Goal: Transaction & Acquisition: Subscribe to service/newsletter

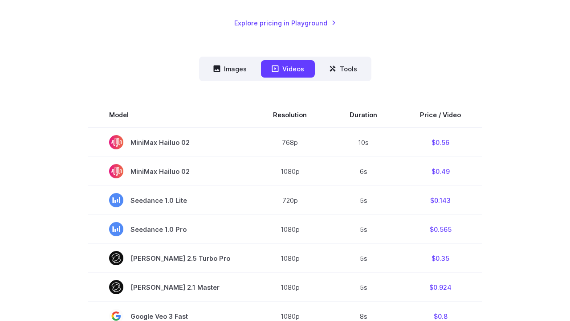
scroll to position [208, 0]
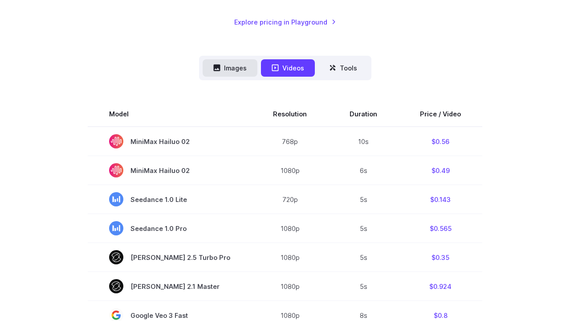
click at [242, 72] on button "Images" at bounding box center [230, 67] width 55 height 17
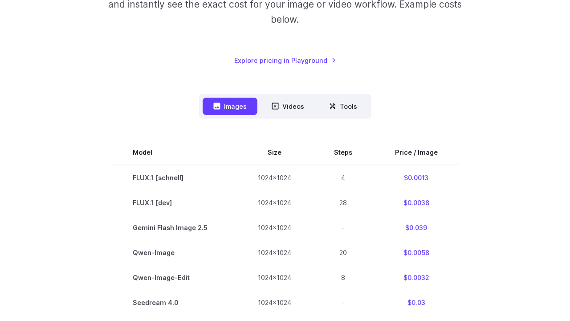
scroll to position [170, 0]
click at [277, 99] on button "Videos" at bounding box center [288, 105] width 54 height 17
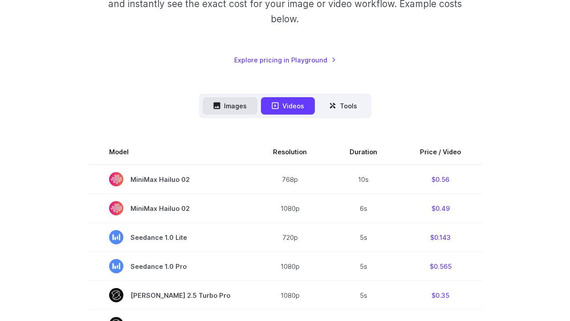
click at [242, 107] on button "Images" at bounding box center [230, 105] width 55 height 17
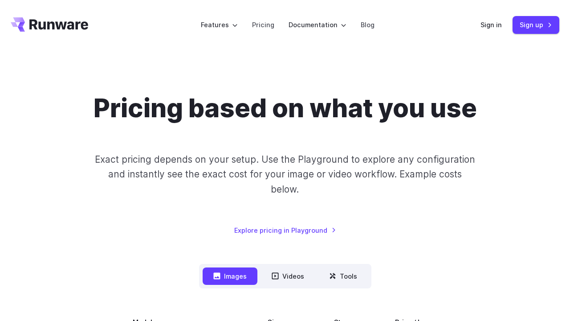
scroll to position [0, 0]
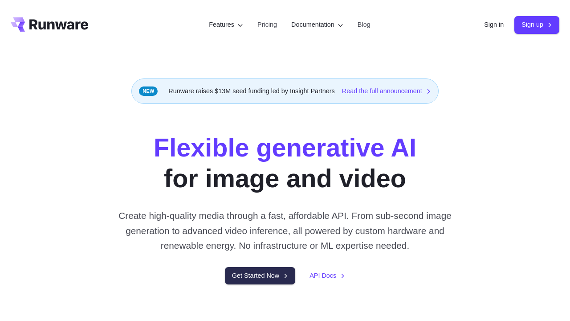
click at [250, 277] on link "Get Started Now" at bounding box center [260, 275] width 70 height 17
